Goal: Task Accomplishment & Management: Complete application form

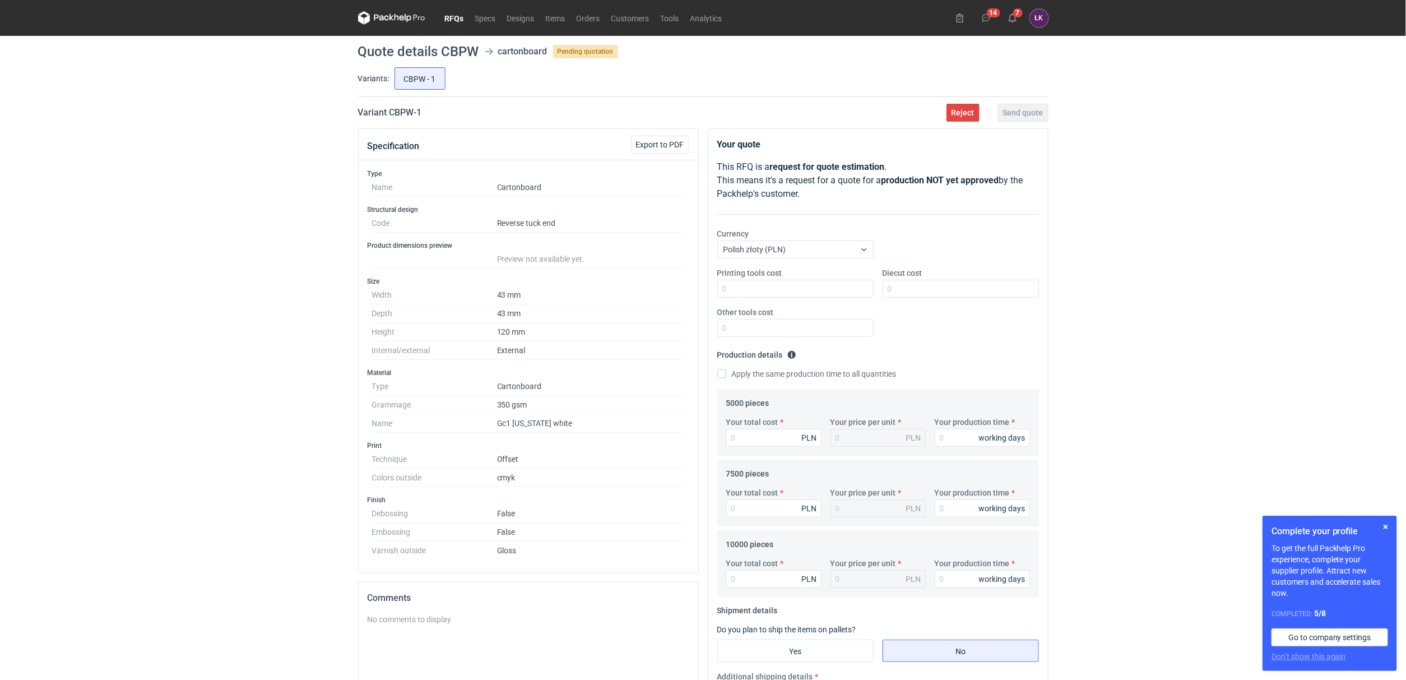
click at [278, 345] on div "RFQs Specs Designs Items Orders Customers Tools Analytics 14 7 ŁK Łukasz Kowals…" at bounding box center [703, 340] width 1406 height 680
click at [319, 389] on div "RFQs Specs Designs Items Orders Customers Tools Analytics 14 7 ŁK Łukasz Kowals…" at bounding box center [703, 340] width 1406 height 680
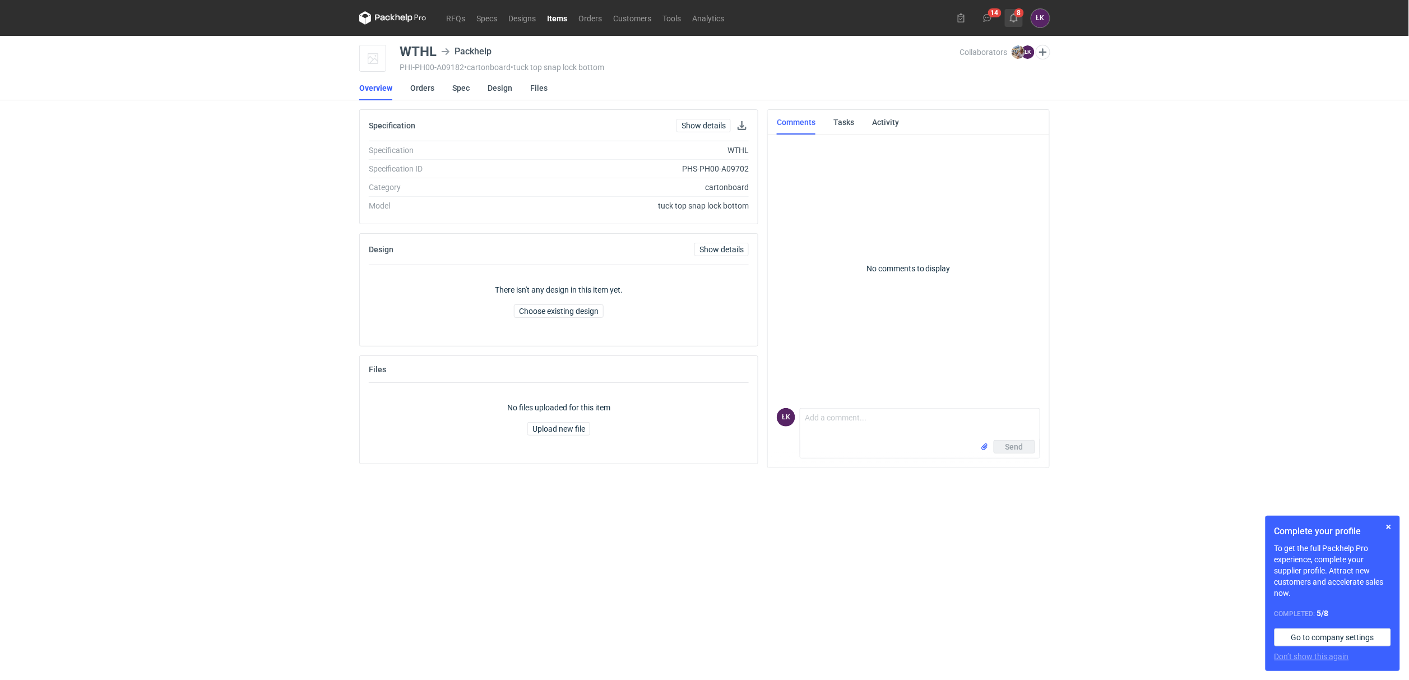
click at [1015, 21] on icon at bounding box center [1013, 17] width 9 height 9
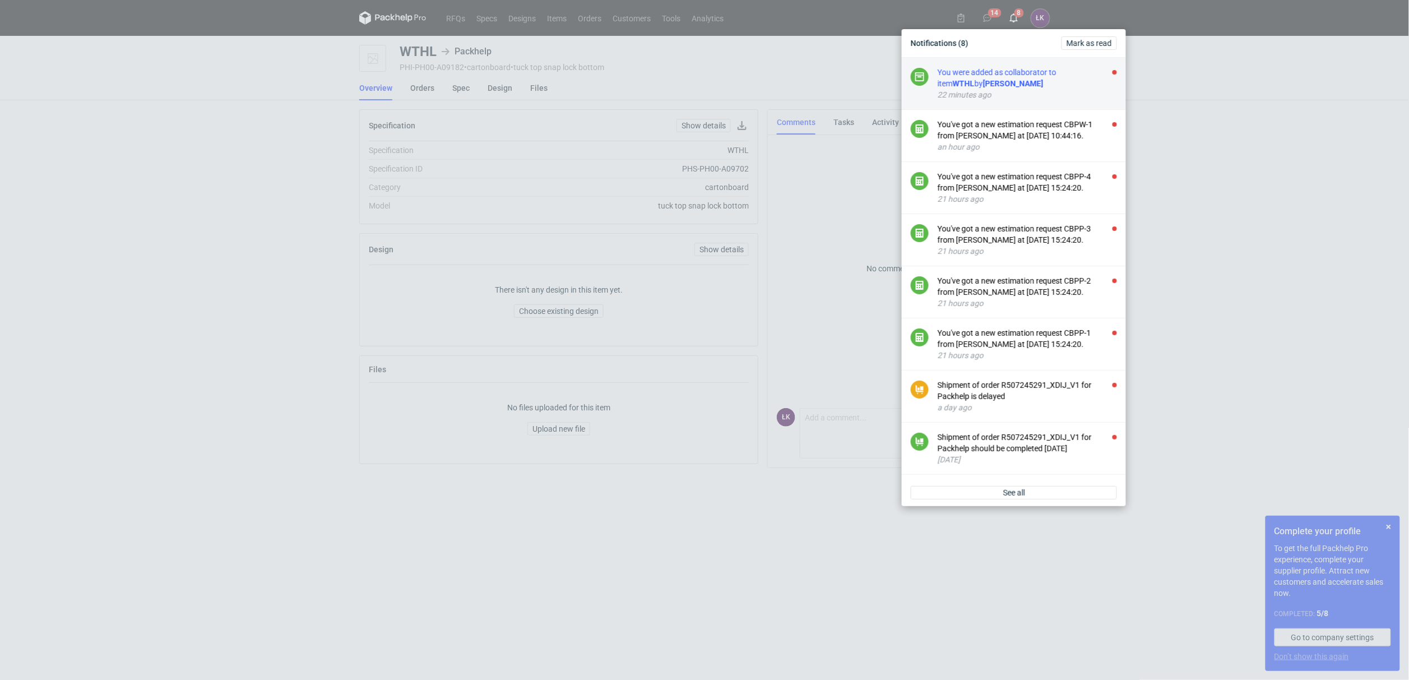
click at [1009, 84] on div "You were added as collaborator to item WTHL by Michał Palasek" at bounding box center [1027, 78] width 179 height 22
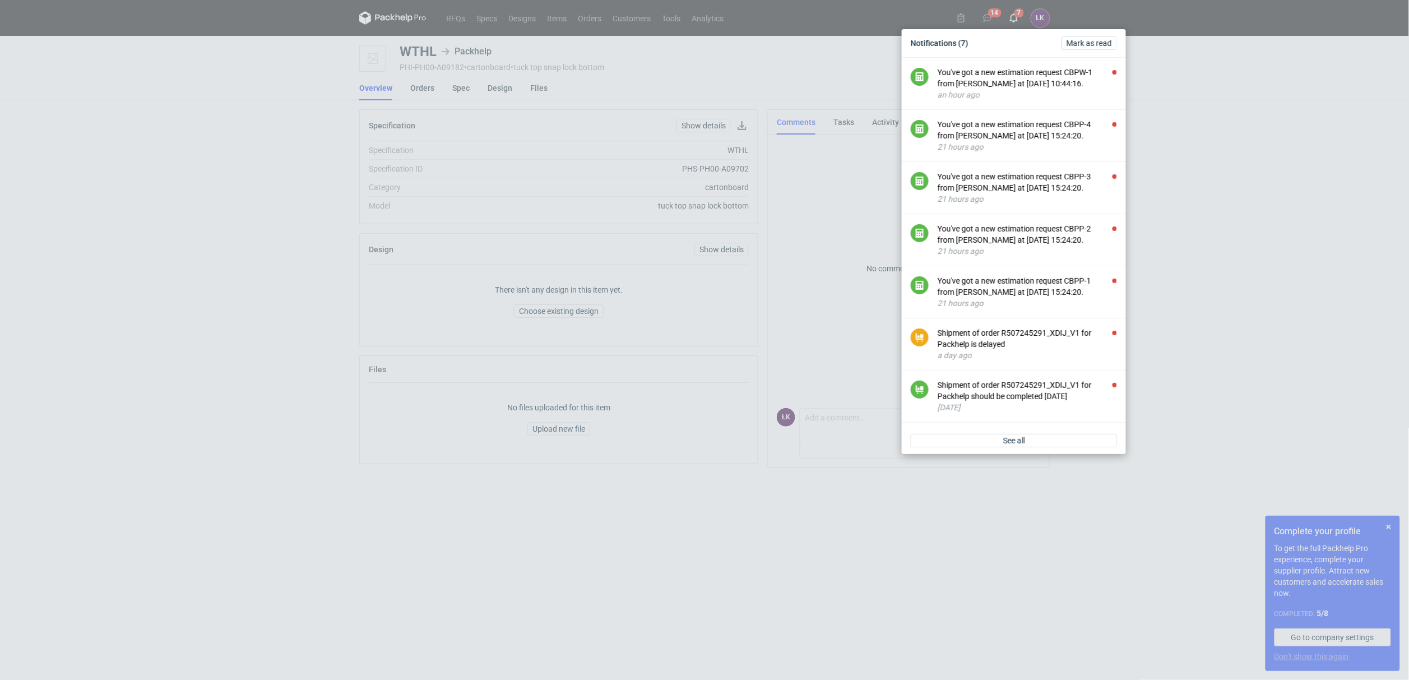
click at [1312, 239] on div "Notifications (7) Mark as read You've got a new estimation request CBPW-1 from …" at bounding box center [704, 340] width 1409 height 680
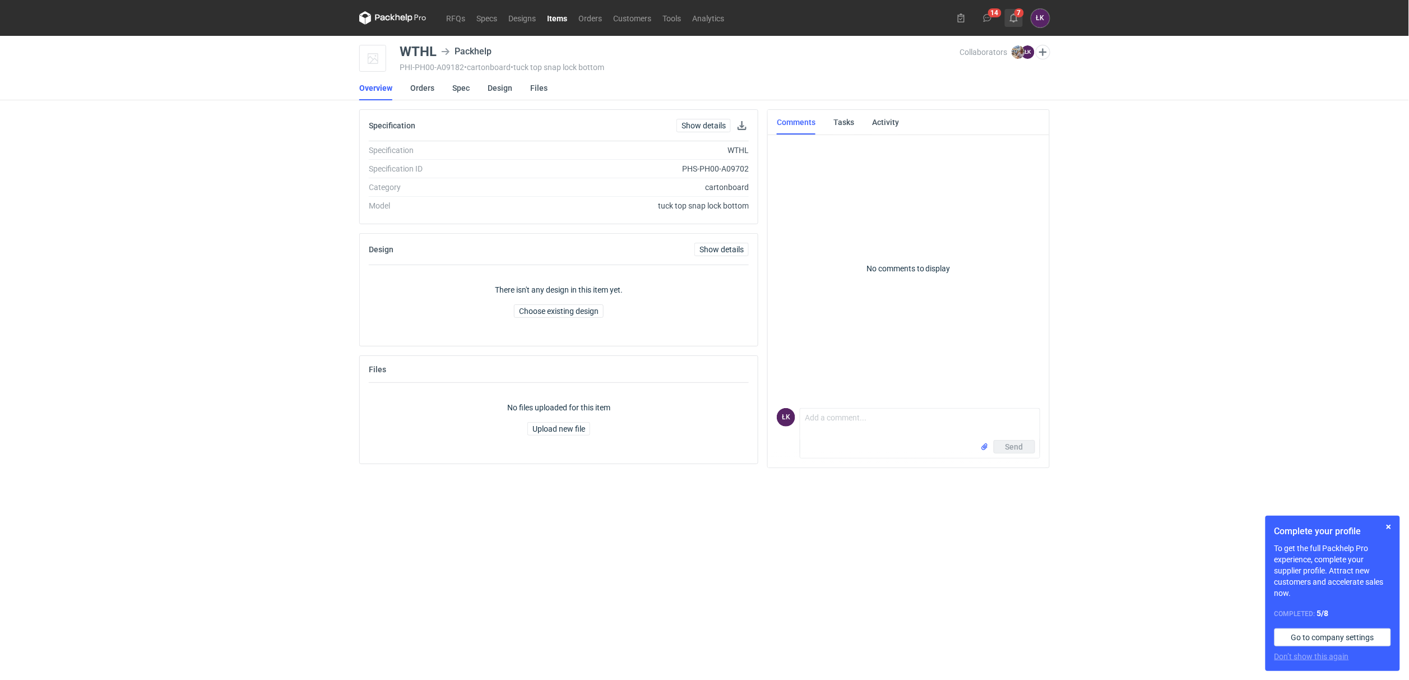
click at [1020, 17] on button "7" at bounding box center [1014, 18] width 18 height 18
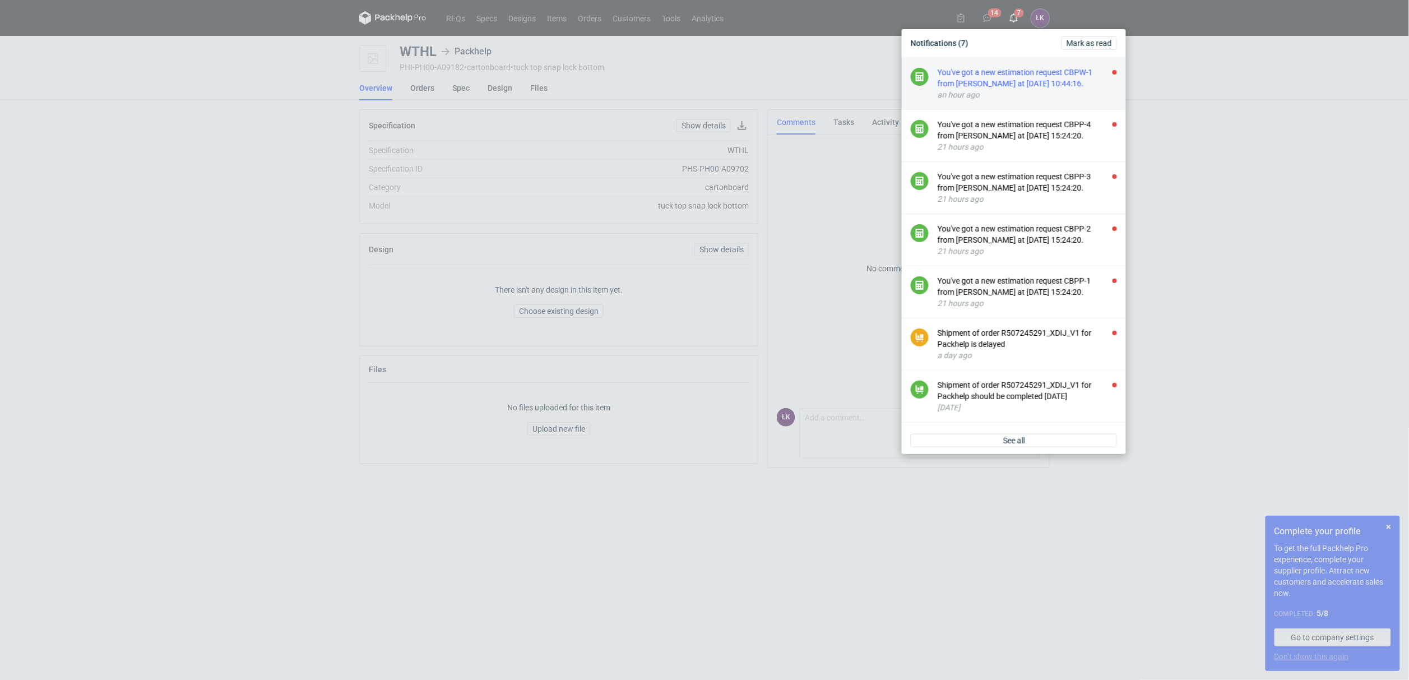
click at [1016, 86] on div "You've got a new estimation request CBPW-1 from Maciej Sikora at 30 Sep 2025 10…" at bounding box center [1027, 78] width 179 height 22
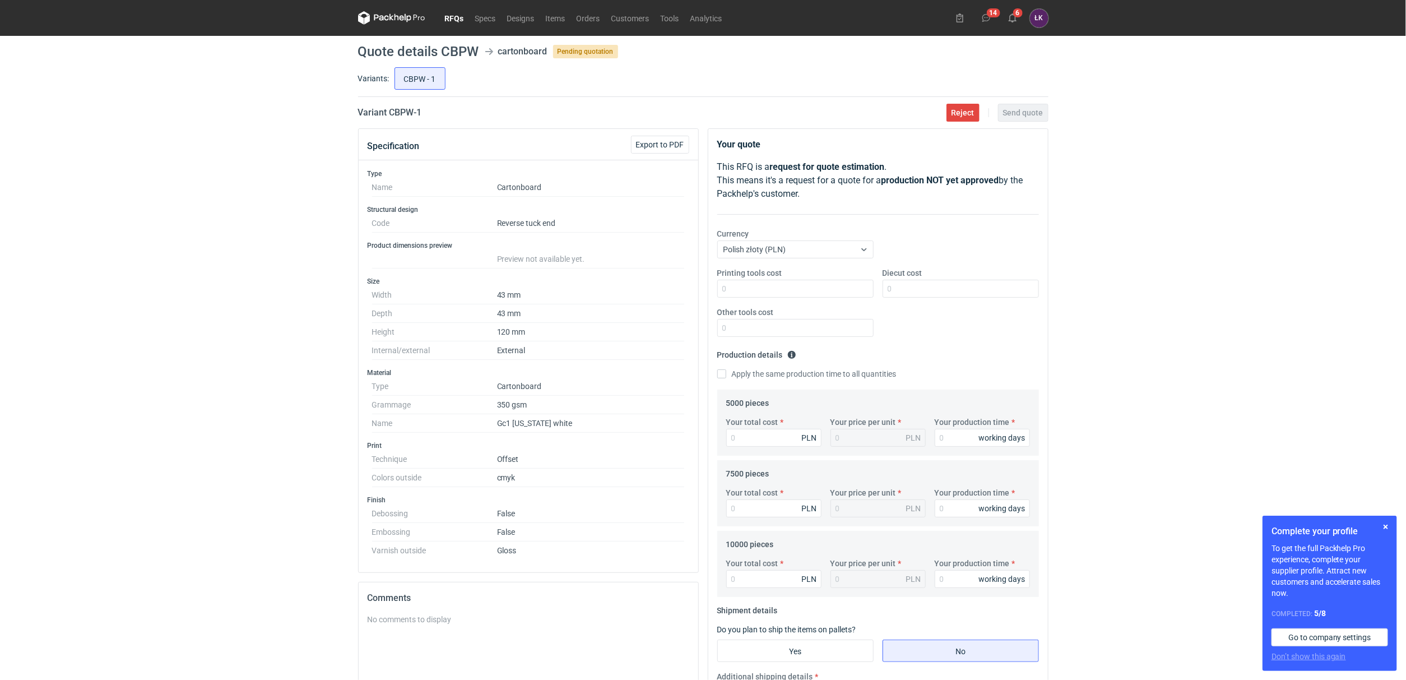
click at [131, 389] on div "RFQs Specs Designs Items Orders Customers Tools Analytics 14 6 ŁK Łukasz Kowals…" at bounding box center [703, 340] width 1406 height 680
drag, startPoint x: 438, startPoint y: 50, endPoint x: 482, endPoint y: 54, distance: 43.9
click at [482, 54] on header "Quote details CBPW cartonboard Pending quotation" at bounding box center [703, 51] width 690 height 13
copy header "CBPW"
click at [749, 441] on input "Your total cost" at bounding box center [773, 438] width 95 height 18
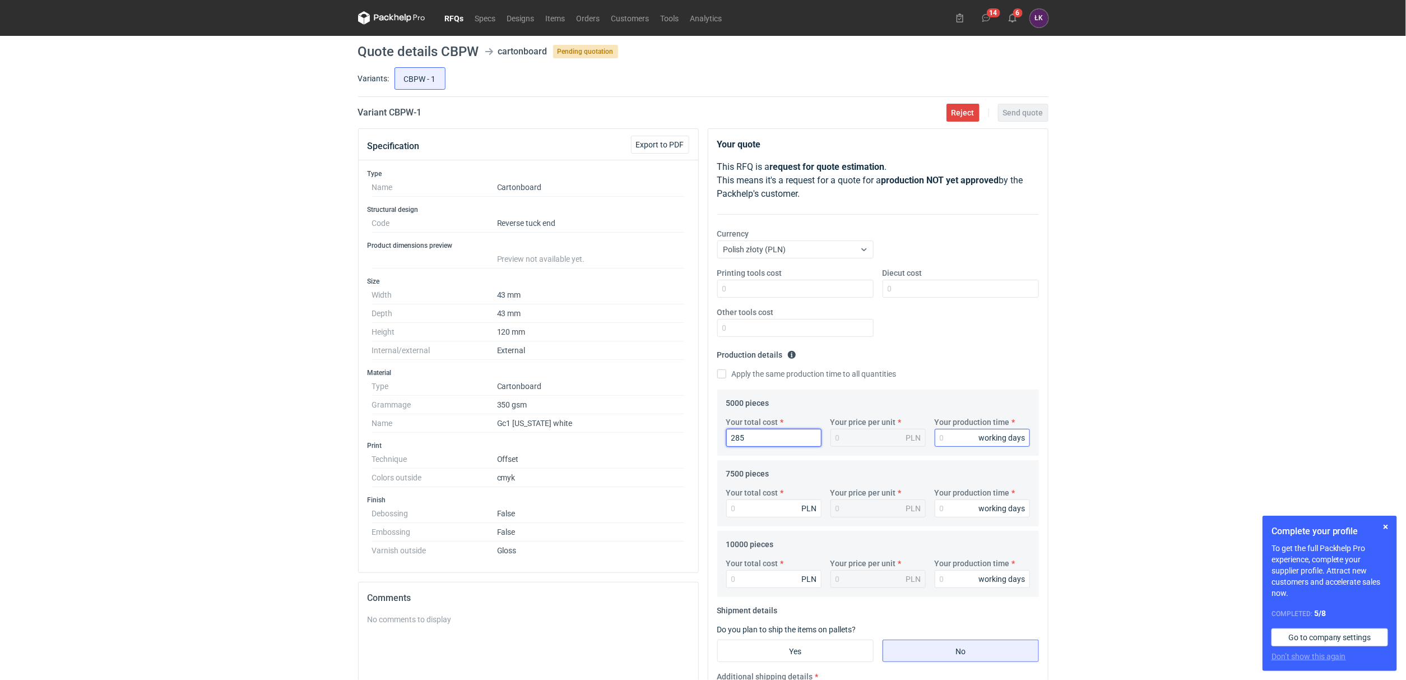
type input "2850"
type input "0.57"
type input "2850"
click at [943, 442] on input "Your production time" at bounding box center [982, 438] width 95 height 18
type input "15"
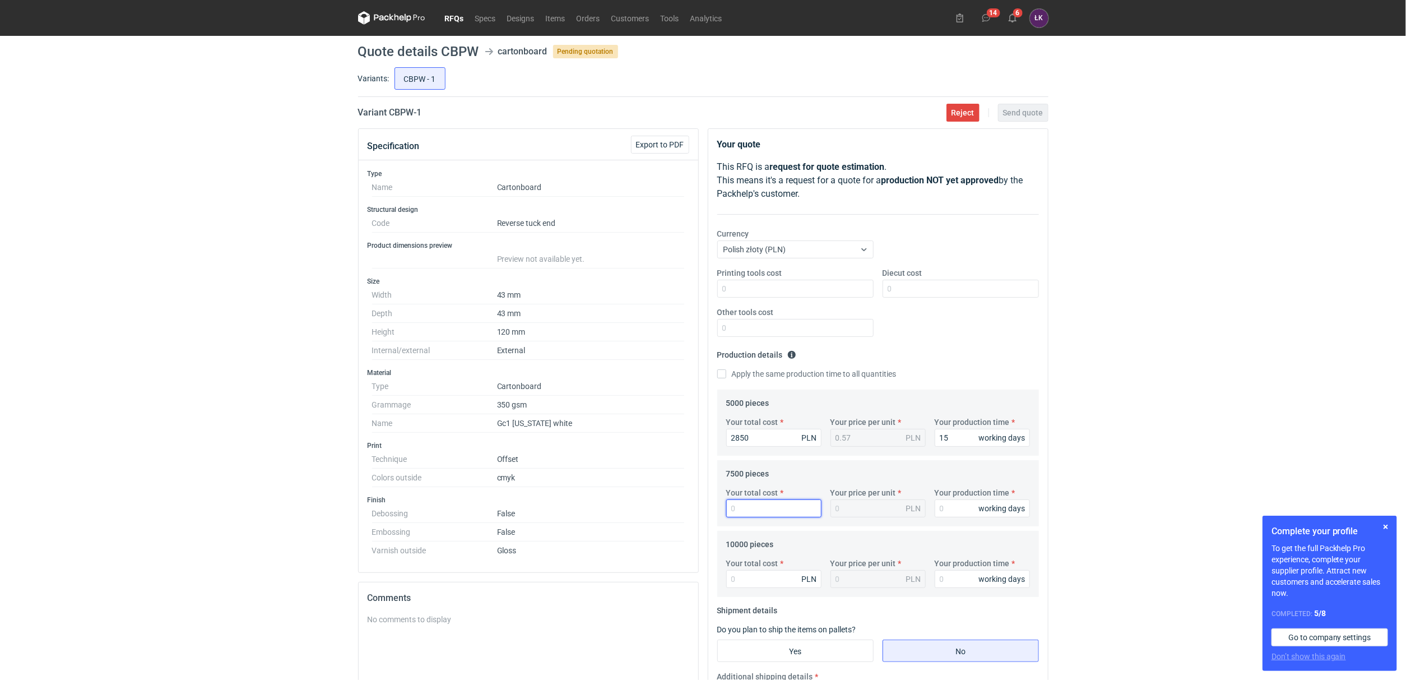
click at [752, 507] on input "Your total cost" at bounding box center [773, 508] width 95 height 18
type input "3412.5"
type input "0.46"
type input "3412.5"
click at [767, 580] on input "Your total cost" at bounding box center [773, 579] width 95 height 18
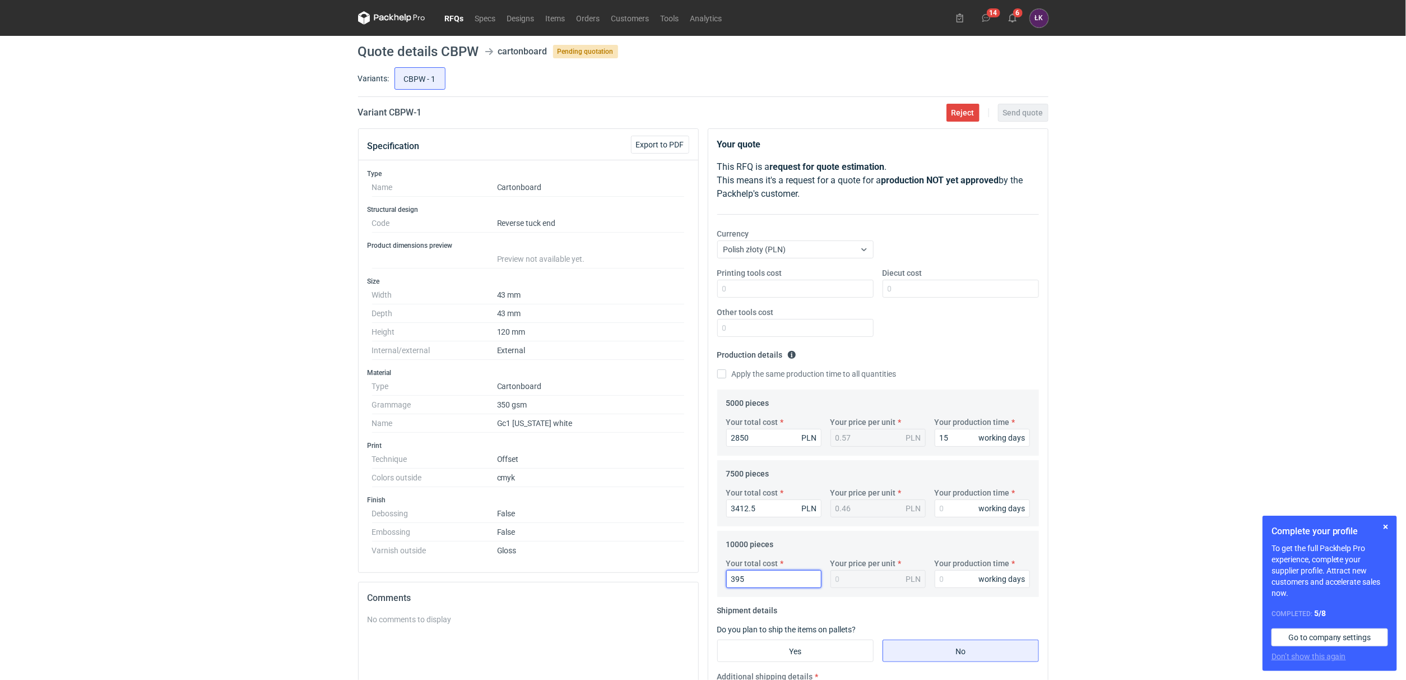
type input "3950"
type input "0.4"
type input "3950"
click at [737, 378] on label "Apply the same production time to all quantities" at bounding box center [806, 373] width 179 height 11
click at [726, 378] on input "Apply the same production time to all quantities" at bounding box center [721, 373] width 9 height 9
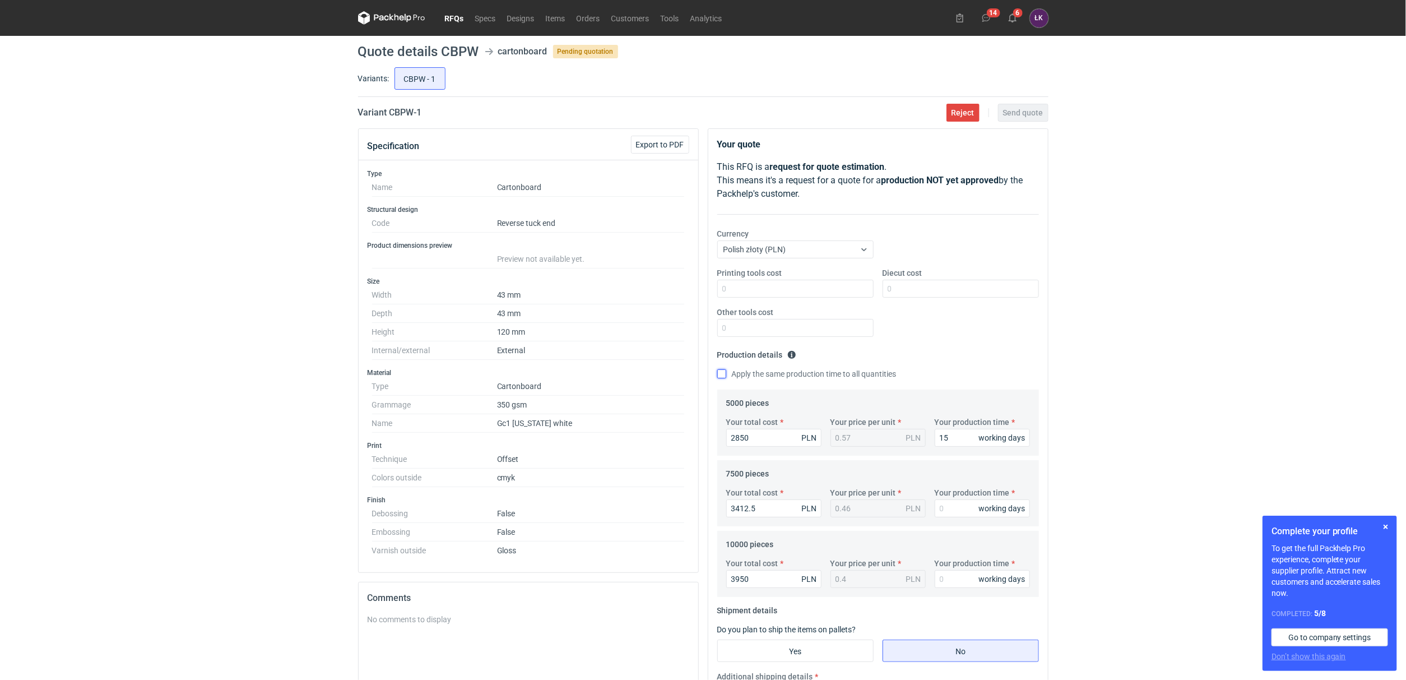
checkbox input "true"
type input "15"
click at [908, 288] on input "Diecut cost" at bounding box center [961, 289] width 156 height 18
drag, startPoint x: 440, startPoint y: 46, endPoint x: 478, endPoint y: 52, distance: 38.6
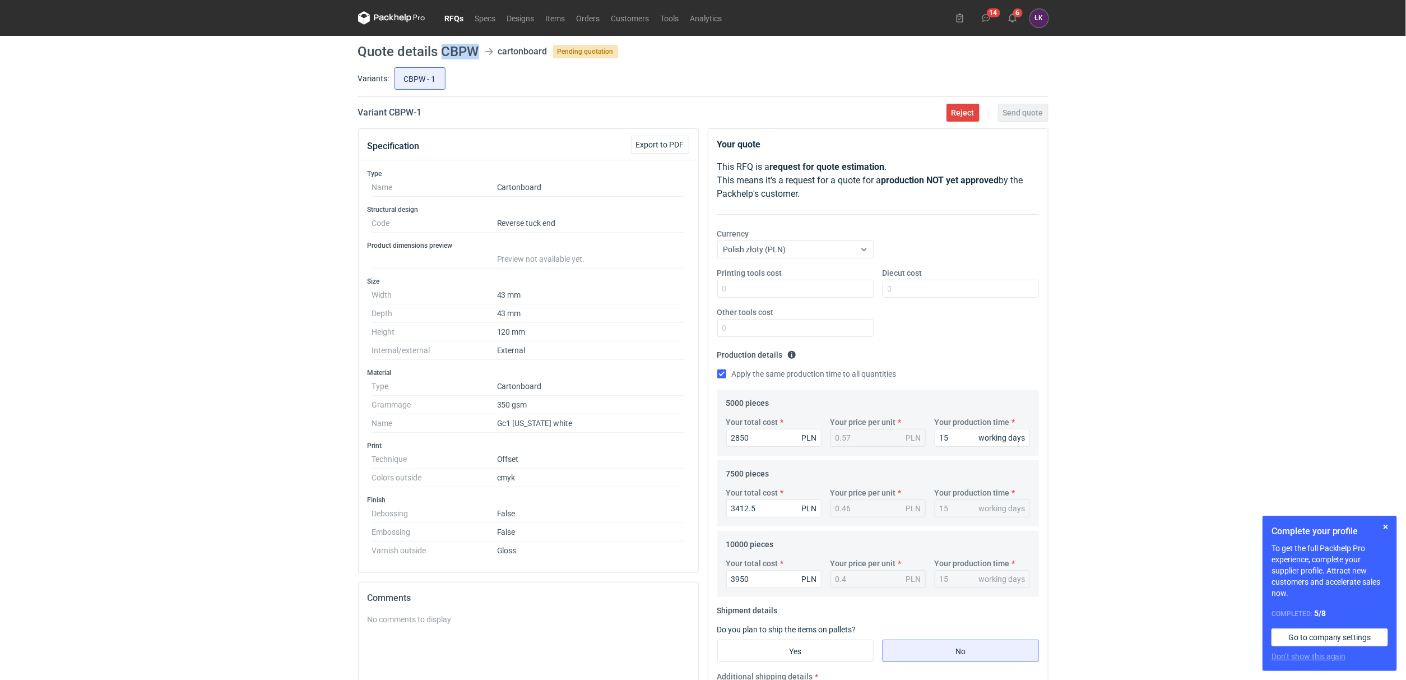
click at [478, 52] on h1 "Quote details CBPW" at bounding box center [418, 51] width 121 height 13
copy h1 "CBPW"
click at [905, 294] on input "Diecut cost" at bounding box center [961, 289] width 156 height 18
type input "1600"
click at [1171, 384] on div "RFQs Specs Designs Items Orders Customers Tools Analytics 14 6 ŁK Łukasz Kowals…" at bounding box center [703, 340] width 1406 height 680
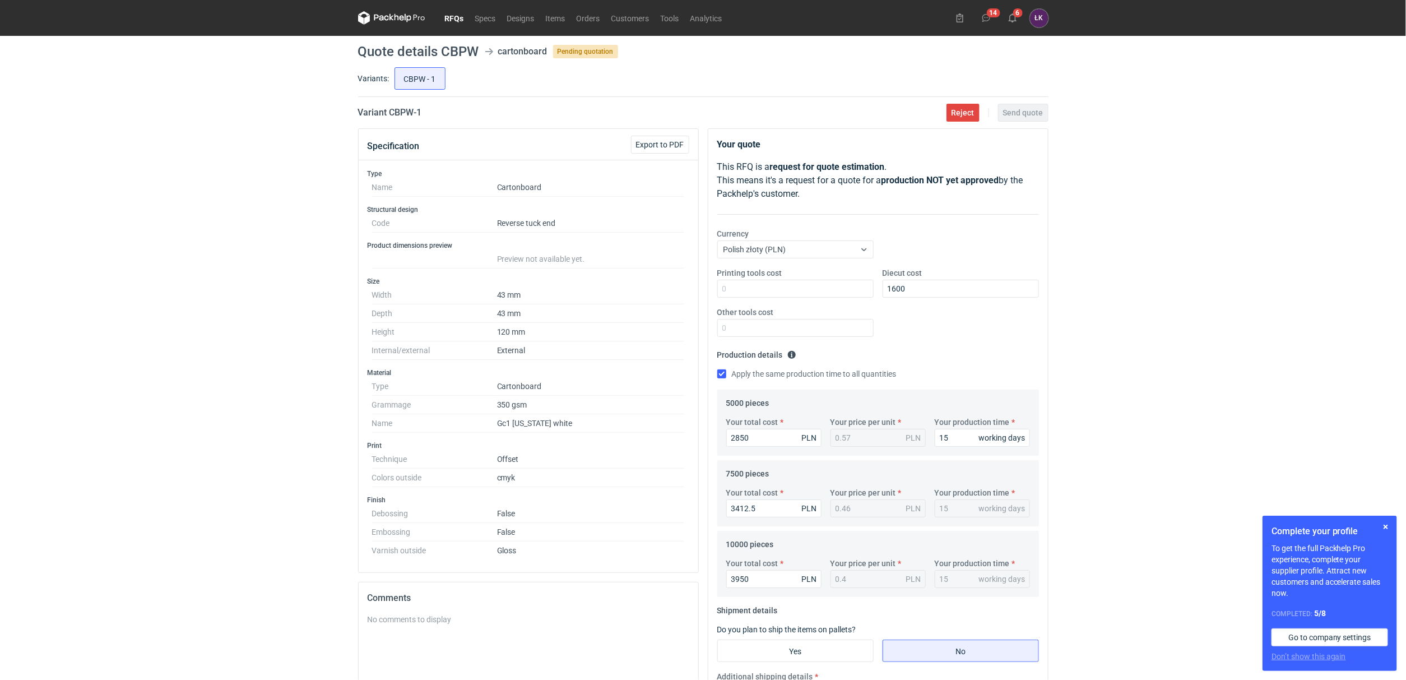
scroll to position [84, 0]
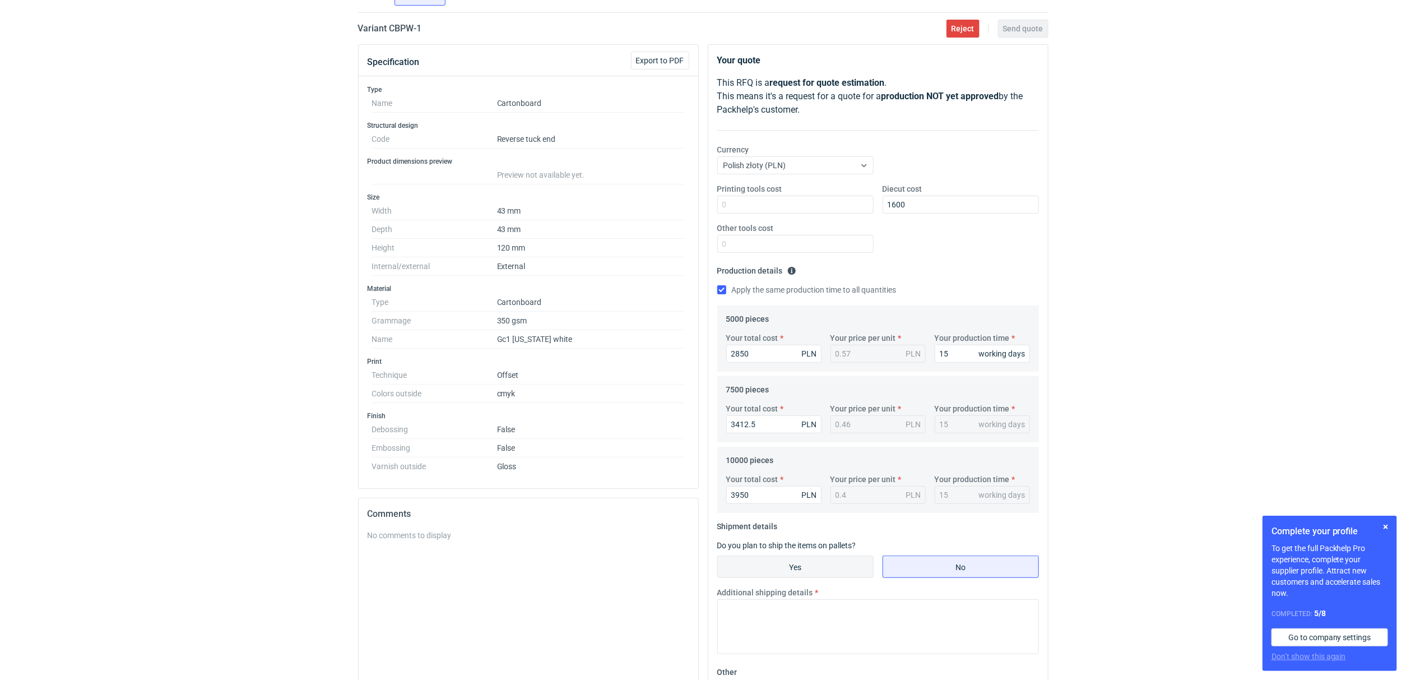
click at [810, 561] on input "Yes" at bounding box center [795, 566] width 155 height 21
radio input "true"
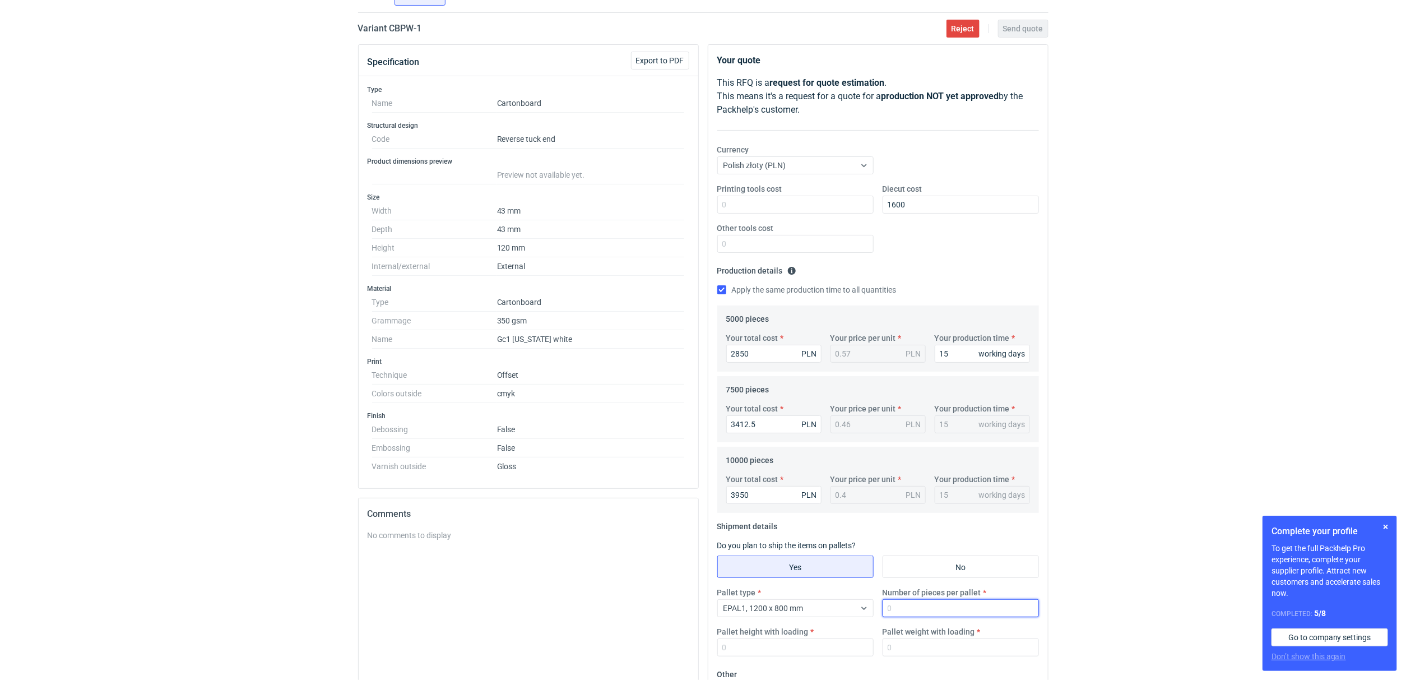
click at [898, 610] on input "Number of pieces per pallet" at bounding box center [961, 608] width 156 height 18
type input "10000"
click at [897, 650] on input "Pallet weight with loading" at bounding box center [961, 647] width 156 height 18
type input "200"
click at [781, 652] on input "Pallet height with loading" at bounding box center [795, 647] width 156 height 18
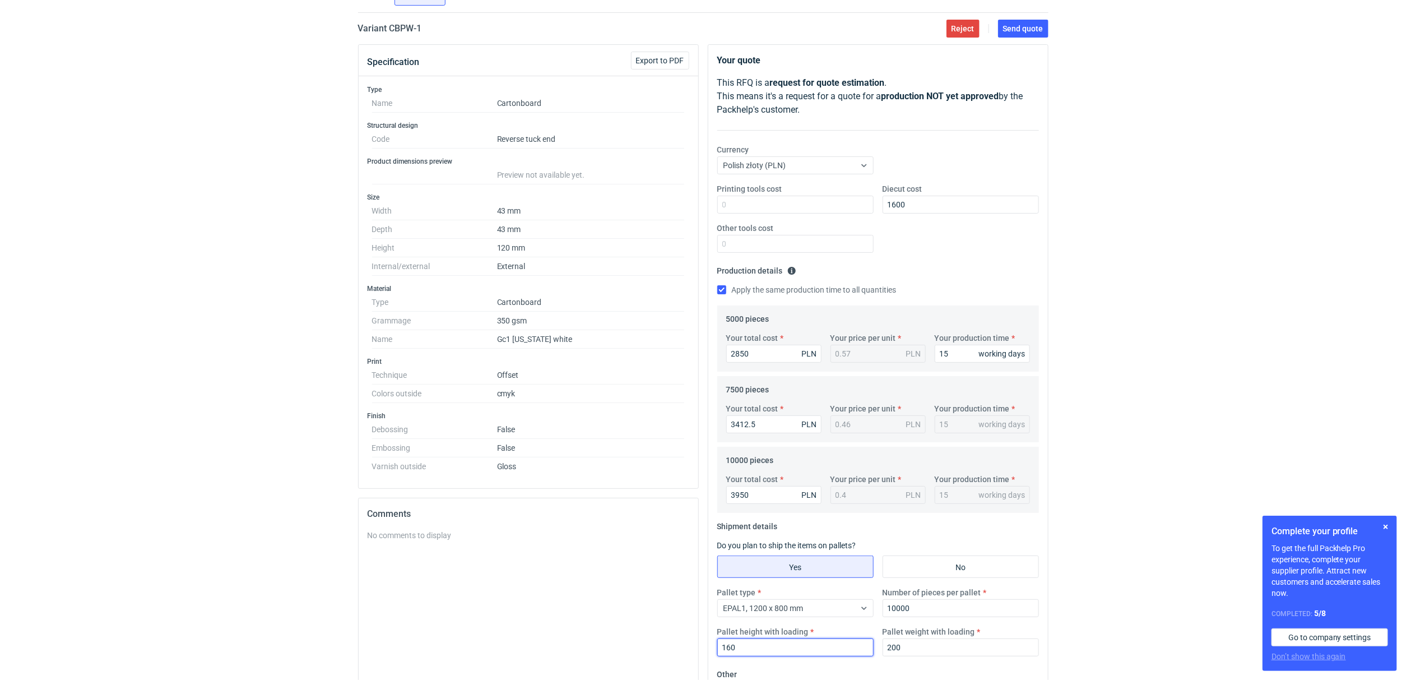
type input "160"
click at [1160, 363] on div "RFQs Specs Designs Items Orders Customers Tools Analytics 14 6 ŁK Łukasz Kowals…" at bounding box center [703, 256] width 1406 height 680
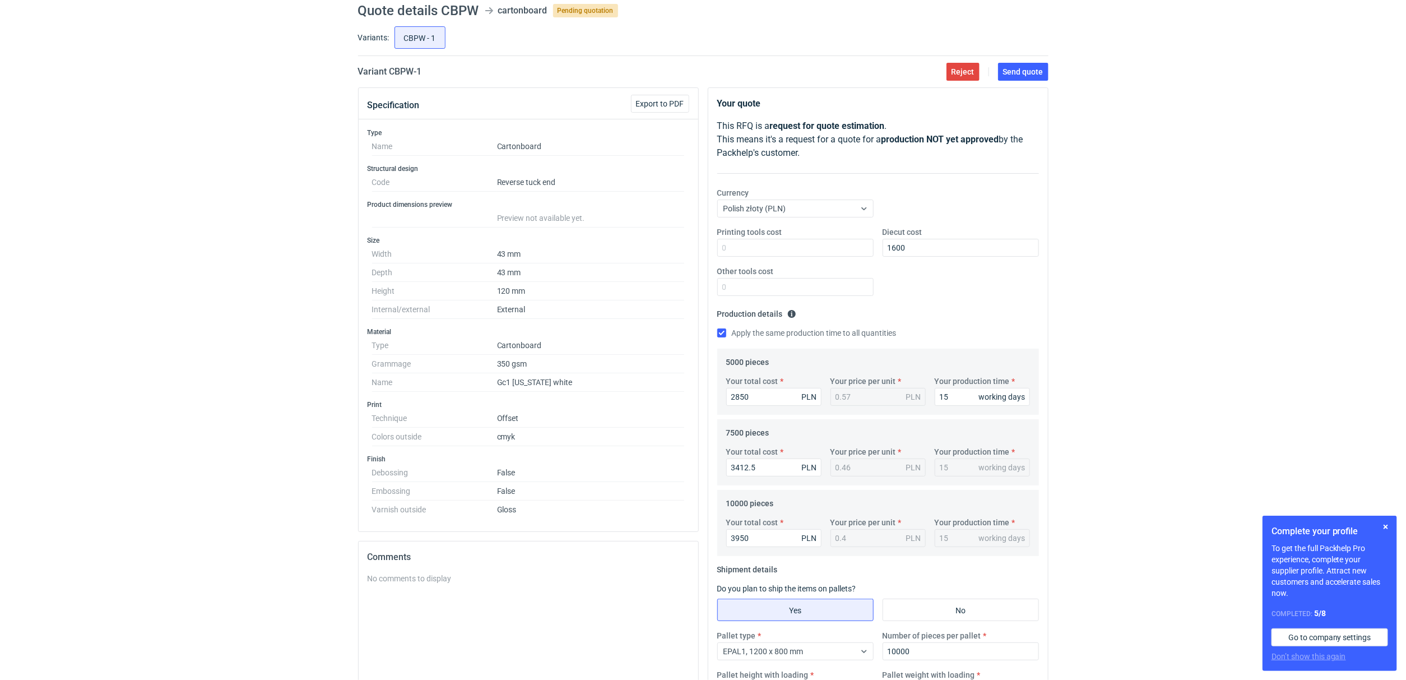
scroll to position [0, 0]
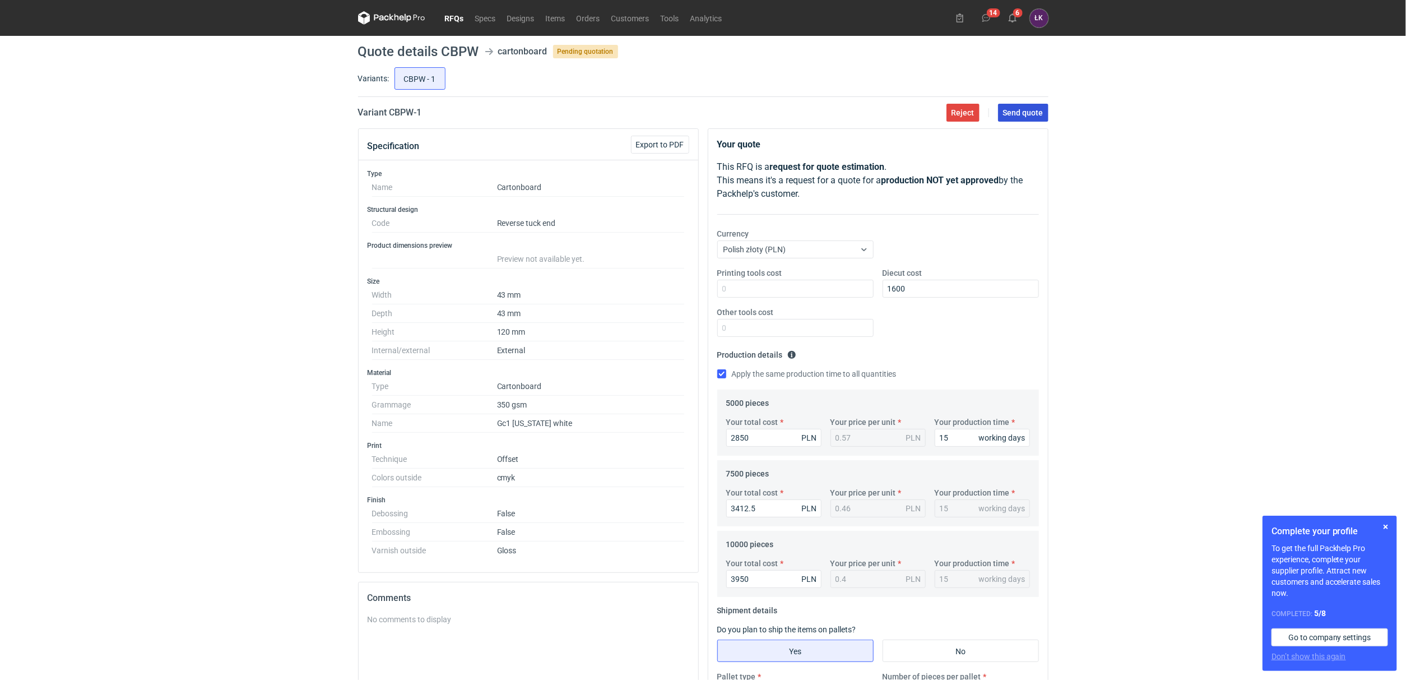
click at [1041, 106] on button "Send quote" at bounding box center [1023, 113] width 50 height 18
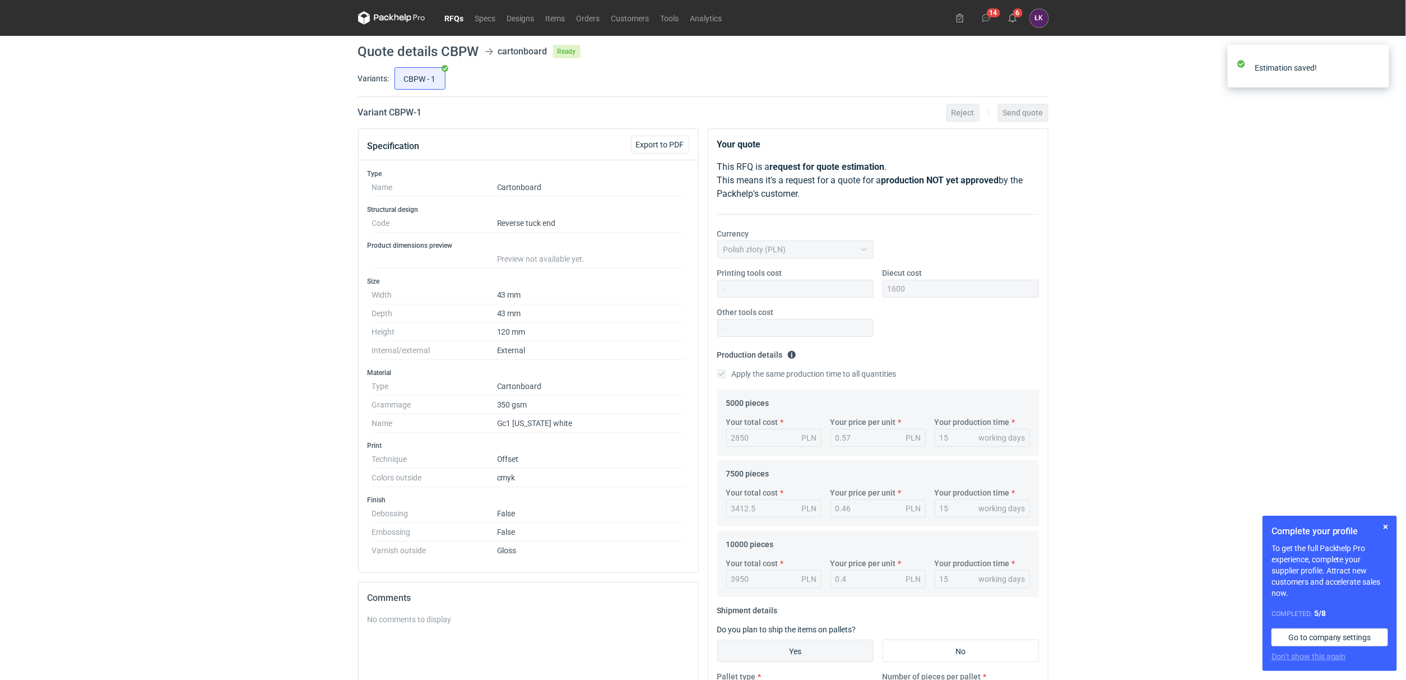
click at [243, 344] on div "RFQs Specs Designs Items Orders Customers Tools Analytics 14 6 ŁK Łukasz Kowals…" at bounding box center [703, 340] width 1406 height 680
